Goal: Task Accomplishment & Management: Complete application form

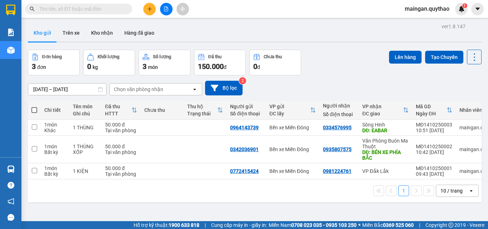
click at [154, 5] on div at bounding box center [166, 9] width 54 height 12
click at [154, 5] on button at bounding box center [149, 9] width 12 height 12
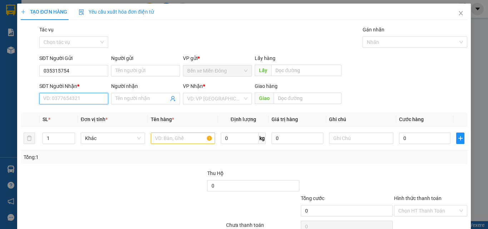
click at [88, 96] on input "SĐT Người Nhận *" at bounding box center [73, 98] width 69 height 11
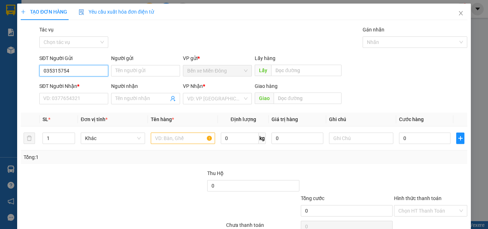
click at [62, 73] on input "035315754" at bounding box center [73, 70] width 69 height 11
click at [87, 117] on span "Đơn vị tính *" at bounding box center [94, 119] width 27 height 6
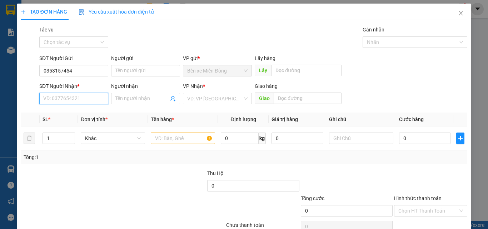
click at [85, 101] on input "SĐT Người Nhận *" at bounding box center [73, 98] width 69 height 11
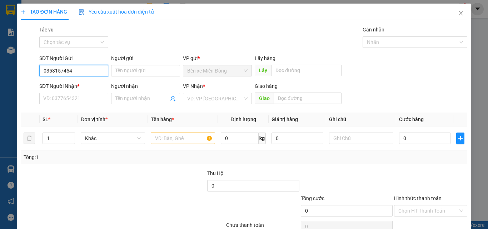
click at [67, 74] on input "0353157454" at bounding box center [73, 70] width 69 height 11
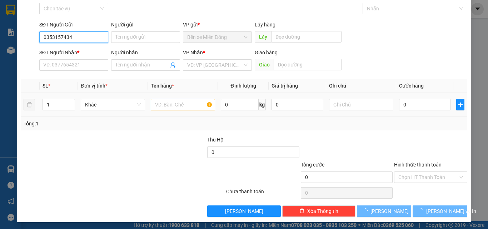
scroll to position [35, 0]
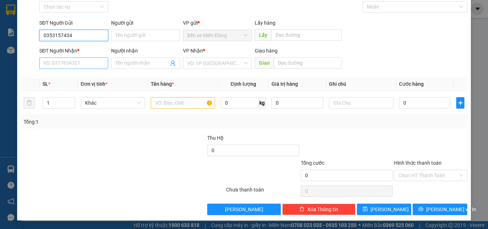
type input "0353157434"
click at [72, 67] on input "SĐT Người Nhận *" at bounding box center [73, 62] width 69 height 11
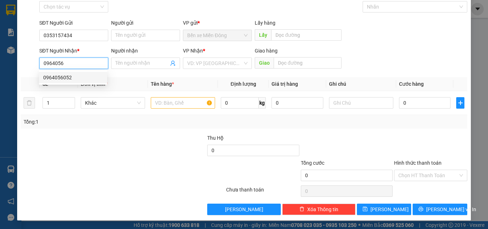
click at [66, 75] on div "0964056052" at bounding box center [73, 78] width 60 height 8
type input "0964056052"
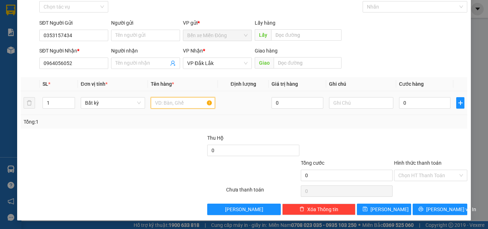
click at [191, 100] on input "text" at bounding box center [183, 102] width 64 height 11
type input "4"
type input "1 THÙNG"
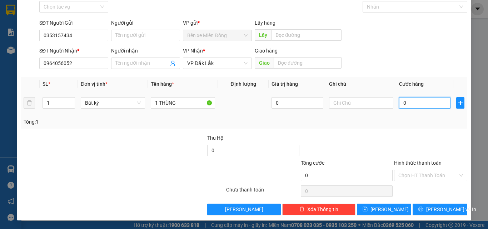
click at [421, 98] on input "0" at bounding box center [424, 102] width 51 height 11
type input "04"
type input "4"
type input "040"
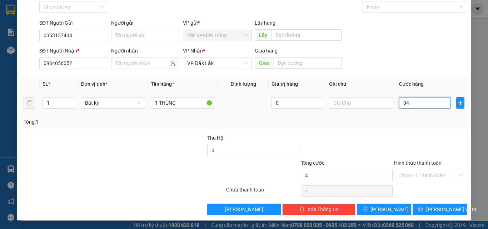
type input "40"
click at [440, 177] on input "Hình thức thanh toán" at bounding box center [428, 175] width 60 height 11
type input "40.000"
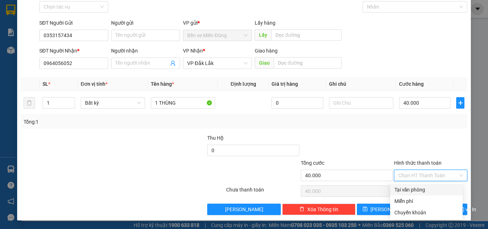
click at [419, 189] on div "Tại văn phòng" at bounding box center [426, 190] width 64 height 8
type input "0"
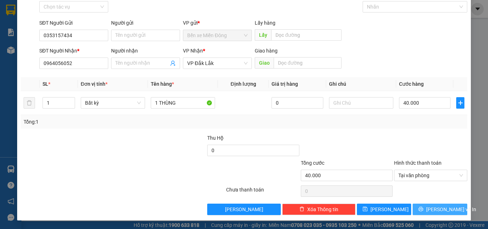
click at [428, 212] on button "[PERSON_NAME] và In" at bounding box center [439, 208] width 55 height 11
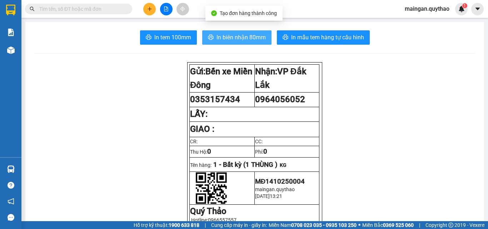
click at [230, 35] on span "In biên nhận 80mm" at bounding box center [240, 37] width 49 height 9
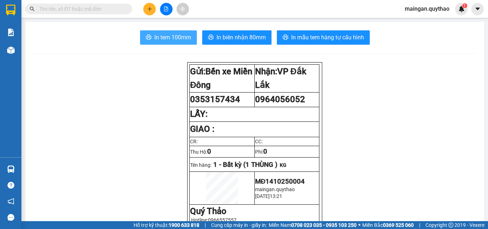
click at [176, 37] on span "In tem 100mm" at bounding box center [172, 37] width 37 height 9
click at [150, 1] on div "Kết quả tìm kiếm ( 0 ) Bộ lọc No Data maingan.quythao 1" at bounding box center [244, 9] width 488 height 18
click at [149, 4] on button at bounding box center [149, 9] width 12 height 12
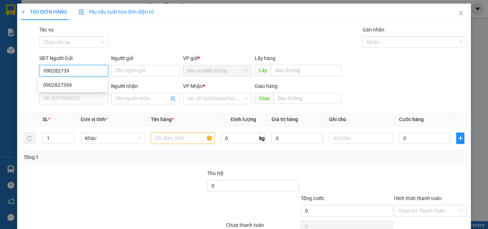
type input "0902827399"
click at [46, 83] on div "0902827399" at bounding box center [73, 85] width 60 height 8
type input "0866471472"
type input "0902827399"
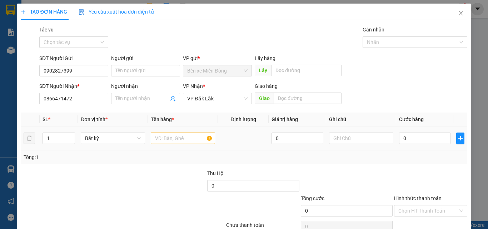
click at [166, 146] on td at bounding box center [183, 138] width 70 height 24
drag, startPoint x: 172, startPoint y: 141, endPoint x: 168, endPoint y: 142, distance: 3.7
click at [171, 141] on input "text" at bounding box center [183, 137] width 64 height 11
type input "1 HÂM ( 50 CUỘN )"
click at [404, 134] on input "0" at bounding box center [424, 137] width 51 height 11
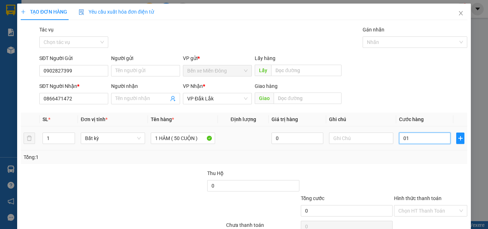
type input "01`"
type input "0"
click at [442, 163] on div "Tổng: 1" at bounding box center [244, 157] width 446 height 14
click at [417, 141] on input "0" at bounding box center [424, 137] width 51 height 11
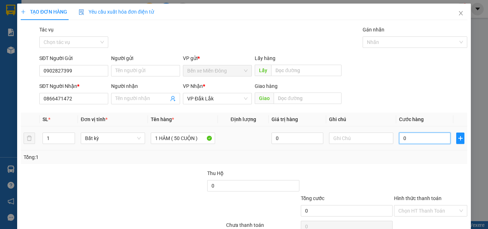
type input "1"
type input "15"
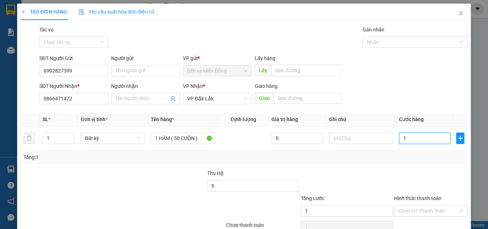
type input "15"
type input "150"
type input "1.500"
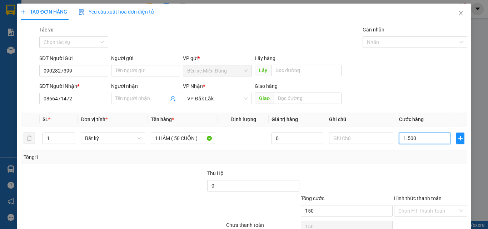
type input "1.500"
type input "1.500.000"
drag, startPoint x: 434, startPoint y: 147, endPoint x: 425, endPoint y: 154, distance: 11.8
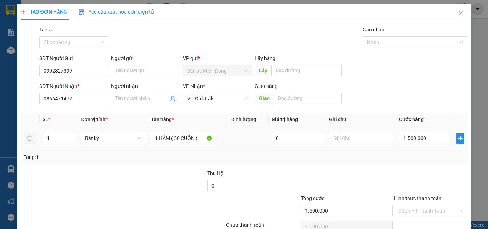
click at [434, 148] on td "1.500.000" at bounding box center [424, 138] width 57 height 24
click at [434, 213] on input "Hình thức thanh toán" at bounding box center [428, 210] width 60 height 11
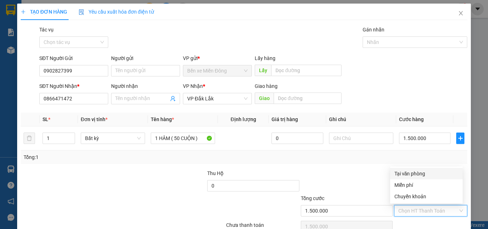
drag, startPoint x: 401, startPoint y: 171, endPoint x: 411, endPoint y: 182, distance: 14.2
click at [401, 172] on div "Tại văn phòng" at bounding box center [426, 174] width 64 height 8
type input "0"
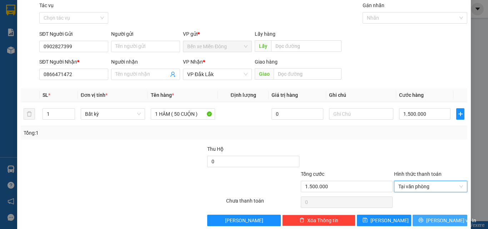
scroll to position [35, 0]
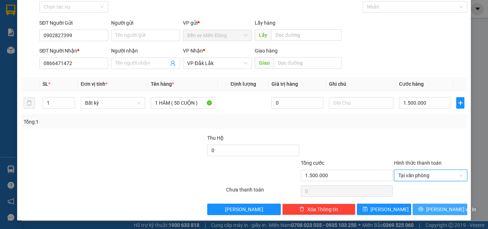
click at [423, 208] on icon "printer" at bounding box center [420, 208] width 5 height 5
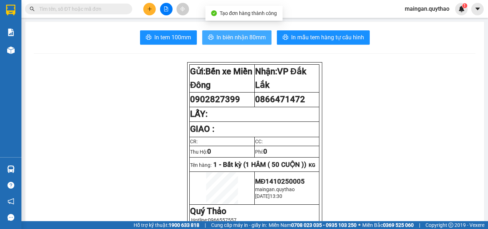
click at [236, 41] on span "In biên nhận 80mm" at bounding box center [240, 37] width 49 height 9
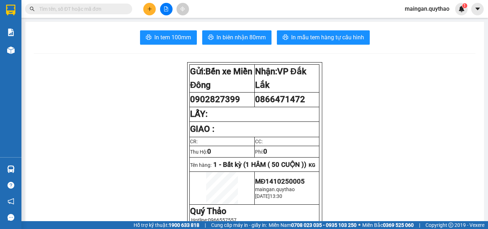
scroll to position [42, 0]
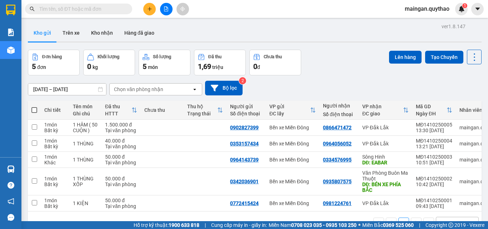
click at [143, 11] on div at bounding box center [166, 9] width 54 height 12
click at [150, 8] on icon "plus" at bounding box center [149, 8] width 5 height 5
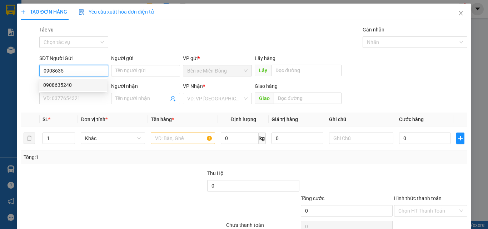
click at [55, 90] on div "0908635240" at bounding box center [73, 84] width 68 height 11
type input "0908635240"
type input "0355993196"
type input "0908635240"
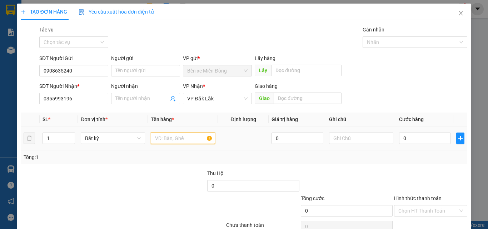
click at [177, 139] on input "text" at bounding box center [183, 137] width 64 height 11
drag, startPoint x: 50, startPoint y: 100, endPoint x: 101, endPoint y: 97, distance: 51.1
click at [106, 98] on input "0355993196" at bounding box center [73, 98] width 69 height 11
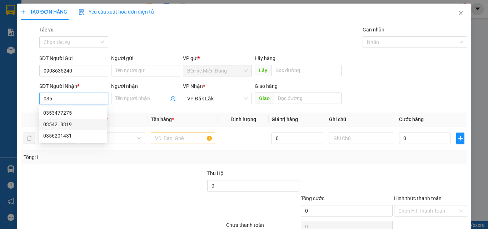
click at [75, 124] on div "0354218319" at bounding box center [73, 124] width 60 height 8
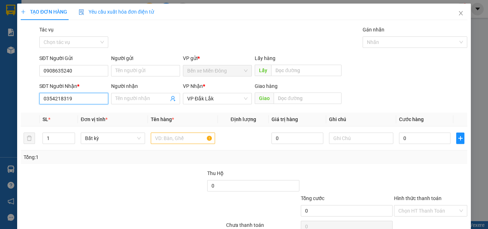
drag, startPoint x: 75, startPoint y: 101, endPoint x: 54, endPoint y: 101, distance: 21.1
click at [54, 101] on input "0354218319" at bounding box center [73, 98] width 69 height 11
drag, startPoint x: 57, startPoint y: 114, endPoint x: 201, endPoint y: 154, distance: 148.5
click at [58, 114] on div "0935270355" at bounding box center [73, 113] width 60 height 8
type input "0935270355"
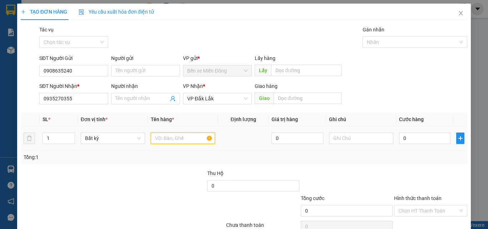
click at [190, 141] on input "text" at bounding box center [183, 137] width 64 height 11
type input "1 CỤC ĐEN"
click at [438, 145] on div "0" at bounding box center [424, 138] width 51 height 14
type input "05"
type input "5"
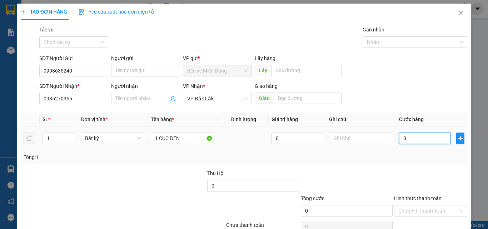
type input "5"
type input "050"
type input "50"
type input "50.000"
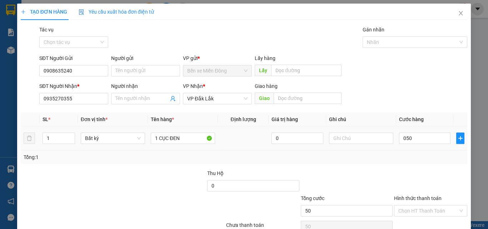
type input "50.000"
drag, startPoint x: 422, startPoint y: 163, endPoint x: 427, endPoint y: 187, distance: 24.4
click at [423, 167] on div "Transit Pickup Surcharge Ids Transit Deliver Surcharge Ids Transit Deliver Surc…" at bounding box center [244, 138] width 446 height 225
click at [417, 207] on input "Hình thức thanh toán" at bounding box center [428, 210] width 60 height 11
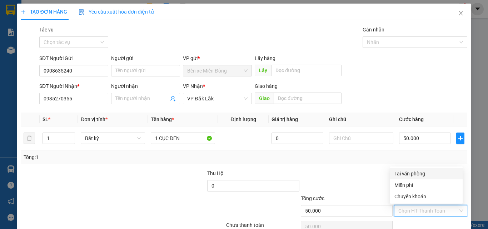
click at [413, 179] on div "Tại văn phòng" at bounding box center [426, 173] width 72 height 11
type input "0"
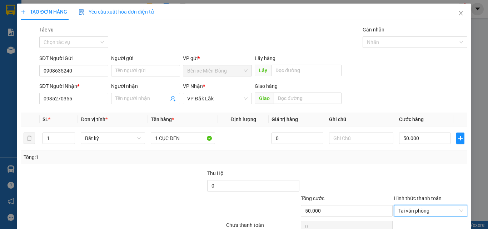
scroll to position [35, 0]
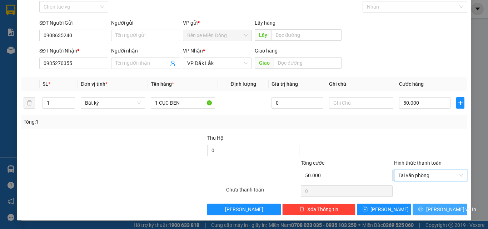
click at [440, 204] on button "[PERSON_NAME] và In" at bounding box center [439, 208] width 55 height 11
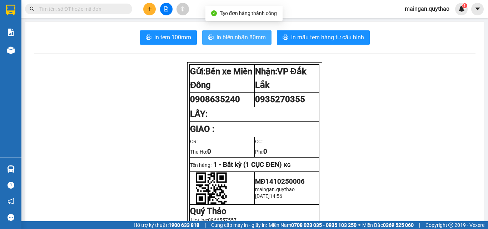
click at [234, 40] on span "In biên nhận 80mm" at bounding box center [240, 37] width 49 height 9
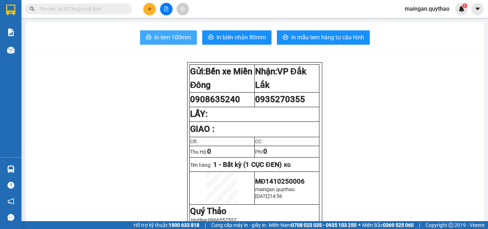
click at [178, 35] on span "In tem 100mm" at bounding box center [172, 37] width 37 height 9
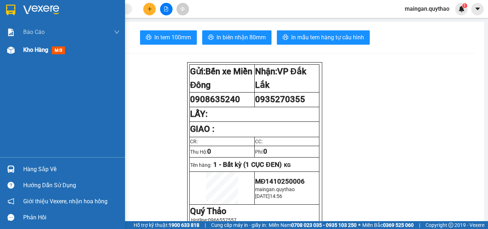
click at [75, 56] on div "Kho hàng mới" at bounding box center [71, 50] width 96 height 18
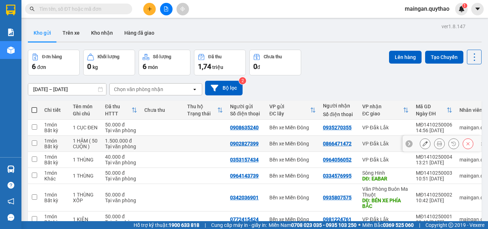
click at [437, 143] on icon at bounding box center [439, 143] width 5 height 5
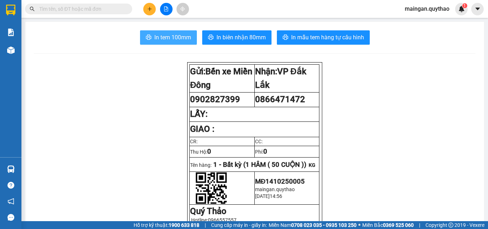
click at [180, 38] on span "In tem 100mm" at bounding box center [172, 37] width 37 height 9
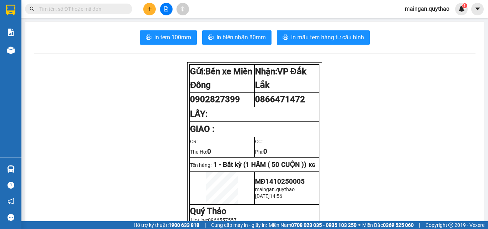
click at [146, 6] on button at bounding box center [149, 9] width 12 height 12
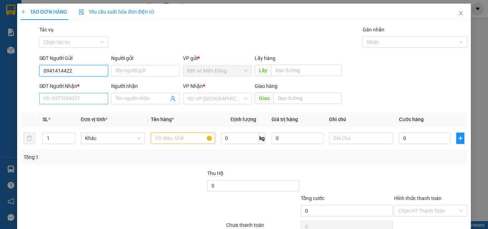
type input "0941414422"
click at [62, 102] on input "SĐT Người Nhận *" at bounding box center [73, 98] width 69 height 11
type input "0765274130"
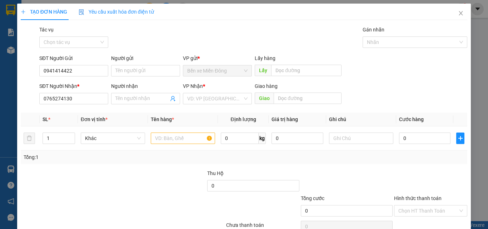
click at [207, 108] on div "Transit Pickup Surcharge Ids Transit Deliver Surcharge Ids Transit Deliver Surc…" at bounding box center [244, 138] width 446 height 225
click at [209, 101] on input "search" at bounding box center [214, 98] width 55 height 11
click at [205, 198] on body "Kết quả tìm kiếm ( 0 ) Bộ lọc No Data maingan.quythao 1 Báo cáo Báo cáo dòng ti…" at bounding box center [244, 114] width 488 height 229
click at [203, 100] on input "search" at bounding box center [214, 98] width 55 height 11
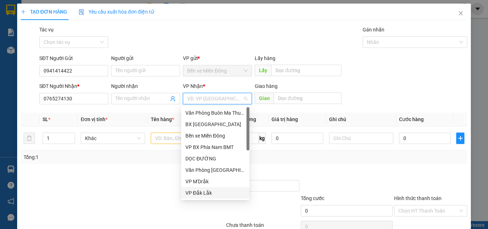
click at [191, 188] on div "VP Đắk Lắk" at bounding box center [215, 192] width 68 height 11
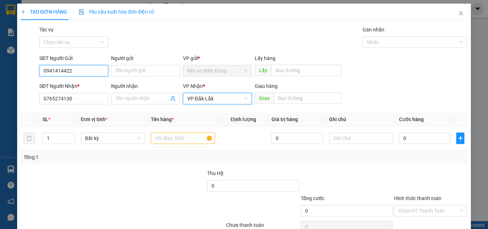
click at [76, 72] on input "0941414422" at bounding box center [73, 70] width 69 height 11
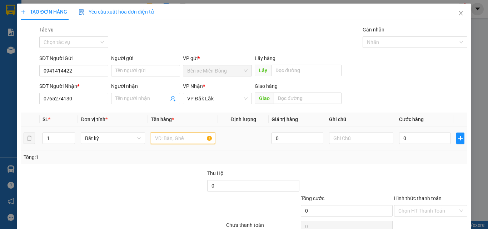
click at [173, 140] on input "text" at bounding box center [183, 137] width 64 height 11
type input "1 BÌNH KHÍ"
drag, startPoint x: 401, startPoint y: 142, endPoint x: 393, endPoint y: 137, distance: 9.3
click at [401, 141] on input "0" at bounding box center [424, 137] width 51 height 11
type input "08"
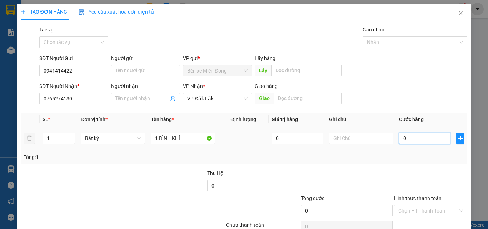
type input "8"
type input "080"
type input "80"
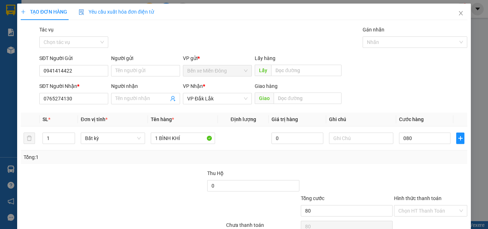
type input "80.000"
drag, startPoint x: 422, startPoint y: 162, endPoint x: 418, endPoint y: 197, distance: 34.5
click at [422, 163] on div "Tổng: 1" at bounding box center [244, 157] width 446 height 14
click at [412, 207] on input "Hình thức thanh toán" at bounding box center [428, 210] width 60 height 11
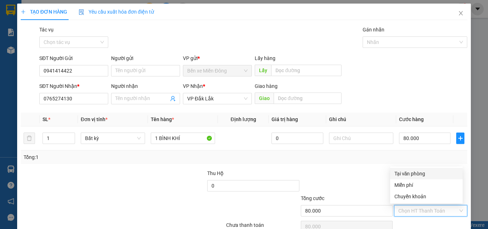
click at [403, 173] on div "Tại văn phòng" at bounding box center [426, 174] width 64 height 8
type input "0"
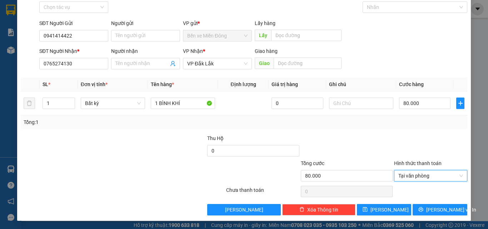
scroll to position [35, 0]
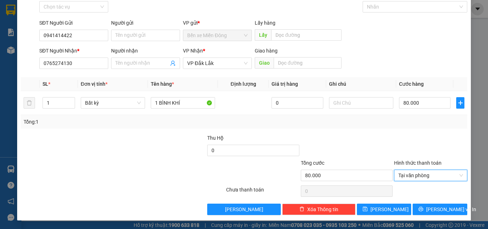
click at [427, 200] on div "Transit Pickup Surcharge Ids Transit Deliver Surcharge Ids Transit Deliver Surc…" at bounding box center [244, 102] width 446 height 225
click at [428, 208] on button "[PERSON_NAME] và In" at bounding box center [439, 208] width 55 height 11
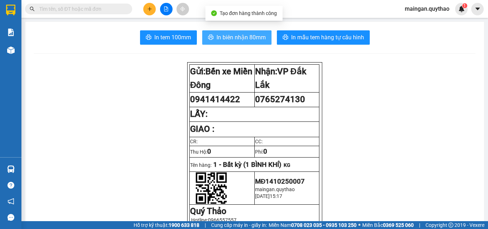
click at [221, 35] on span "In biên nhận 80mm" at bounding box center [240, 37] width 49 height 9
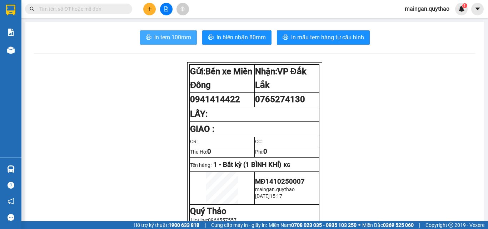
drag, startPoint x: 160, startPoint y: 37, endPoint x: 198, endPoint y: 36, distance: 38.6
click at [162, 38] on span "In tem 100mm" at bounding box center [172, 37] width 37 height 9
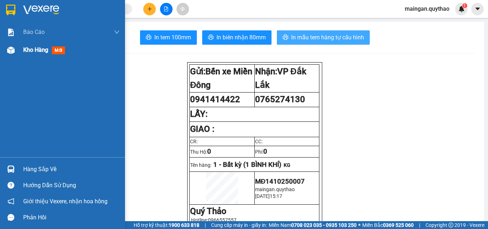
drag, startPoint x: 53, startPoint y: 54, endPoint x: 61, endPoint y: 49, distance: 9.0
click at [53, 53] on span "mới" at bounding box center [58, 50] width 13 height 8
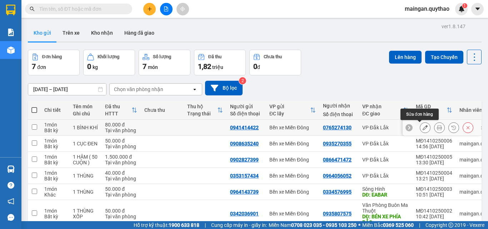
click at [422, 126] on icon at bounding box center [424, 127] width 5 height 5
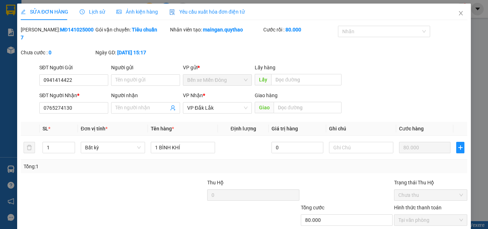
type input "0941414422"
type input "0765274130"
type input "80.000"
drag, startPoint x: 67, startPoint y: 99, endPoint x: 6, endPoint y: 90, distance: 61.6
click at [0, 97] on div "SỬA ĐƠN HÀNG Lịch sử Ảnh kiện hàng Yêu cầu xuất hóa đơn điện tử Total Paid Fee …" at bounding box center [244, 114] width 488 height 229
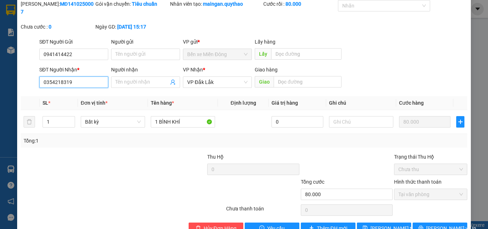
scroll to position [37, 0]
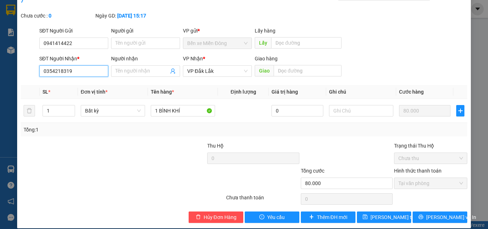
type input "0354218319"
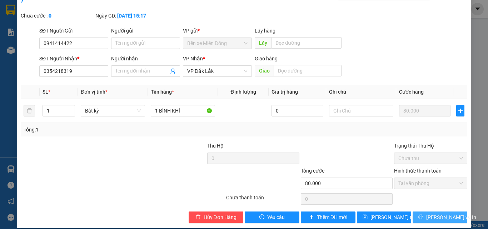
click at [431, 213] on span "[PERSON_NAME] và In" at bounding box center [451, 217] width 50 height 8
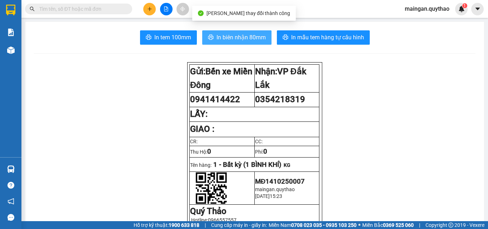
click at [237, 42] on span "In biên nhận 80mm" at bounding box center [240, 37] width 49 height 9
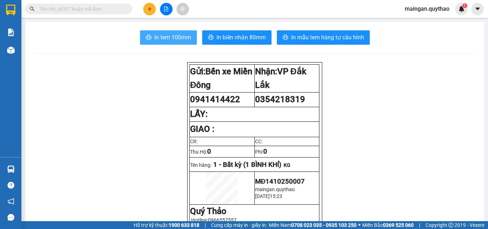
drag, startPoint x: 169, startPoint y: 38, endPoint x: 300, endPoint y: 95, distance: 143.1
click at [169, 38] on span "In tem 100mm" at bounding box center [172, 37] width 37 height 9
click at [150, 11] on icon "plus" at bounding box center [149, 8] width 5 height 5
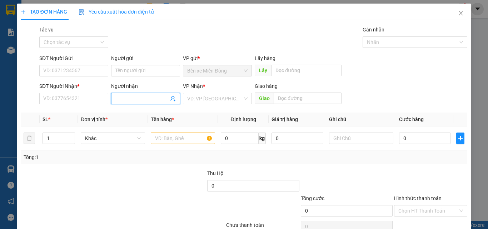
click at [149, 102] on input "Người nhận" at bounding box center [141, 99] width 53 height 8
type input "D"
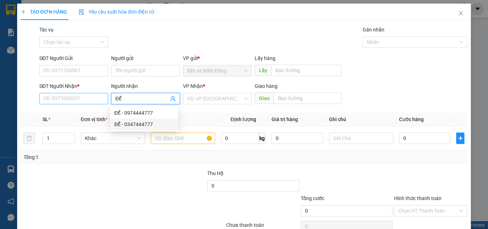
type input "ĐỂ"
click at [94, 102] on input "SĐT Người Nhận *" at bounding box center [73, 98] width 69 height 11
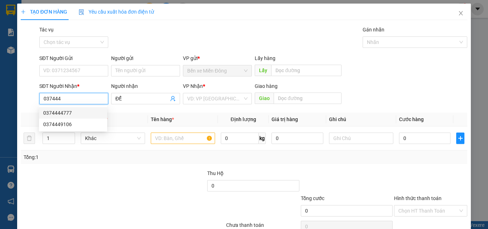
click at [82, 110] on div "0374444777" at bounding box center [73, 113] width 60 height 8
type input "0374444777"
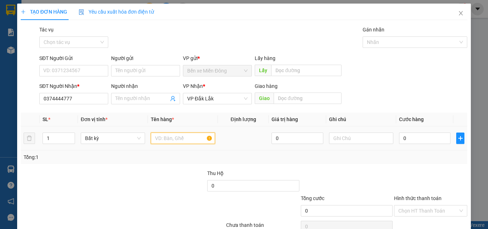
click at [173, 137] on input "text" at bounding box center [183, 137] width 64 height 11
type input "1 CỤC ĐEN"
drag, startPoint x: 416, startPoint y: 144, endPoint x: 412, endPoint y: 141, distance: 4.8
click at [415, 142] on div "0" at bounding box center [424, 138] width 51 height 14
click at [412, 141] on input "0" at bounding box center [424, 137] width 51 height 11
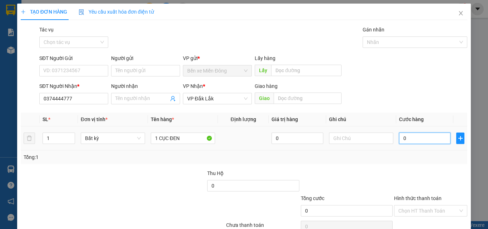
type input "05"
type input "5"
type input "050"
type input "50"
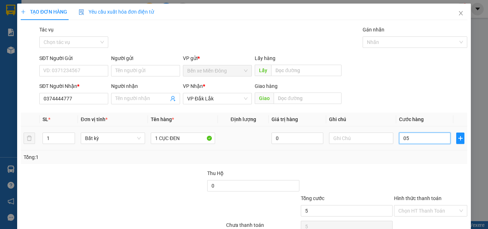
type input "50"
type input "50.000"
click at [442, 180] on div "Transit Pickup Surcharge Ids Transit Deliver Surcharge Ids Transit Deliver Surc…" at bounding box center [244, 138] width 446 height 225
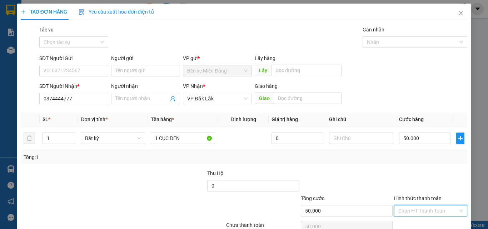
drag, startPoint x: 432, startPoint y: 209, endPoint x: 417, endPoint y: 174, distance: 38.2
click at [432, 207] on input "Hình thức thanh toán" at bounding box center [428, 210] width 60 height 11
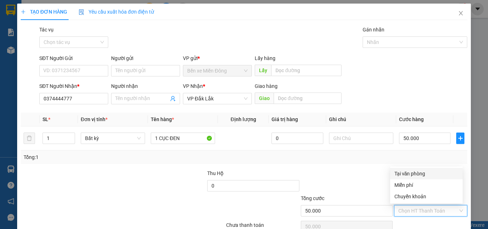
click at [417, 173] on div "Tại văn phòng" at bounding box center [426, 174] width 64 height 8
type input "0"
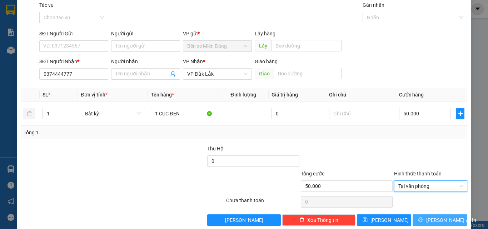
scroll to position [35, 0]
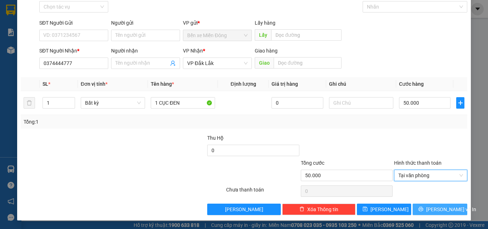
click at [452, 208] on button "[PERSON_NAME] và In" at bounding box center [439, 208] width 55 height 11
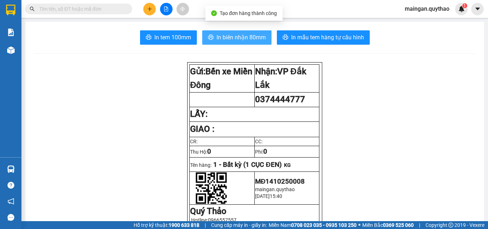
click at [208, 35] on icon "printer" at bounding box center [211, 37] width 6 height 6
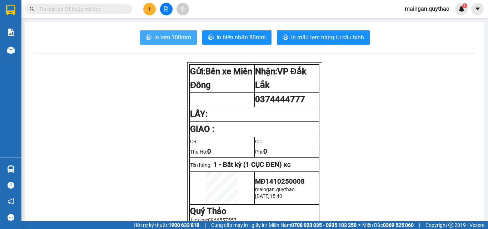
click at [180, 40] on span "In tem 100mm" at bounding box center [172, 37] width 37 height 9
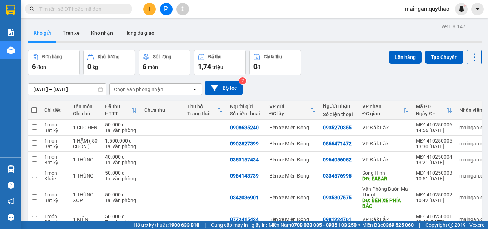
click at [74, 10] on input "text" at bounding box center [81, 9] width 84 height 8
paste input "0941414422"
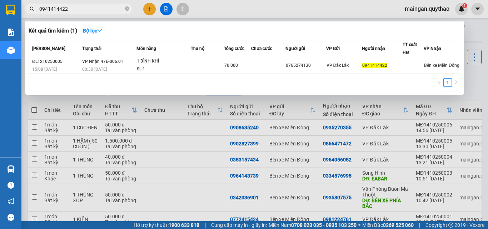
type input "0941414422"
